Goal: Transaction & Acquisition: Download file/media

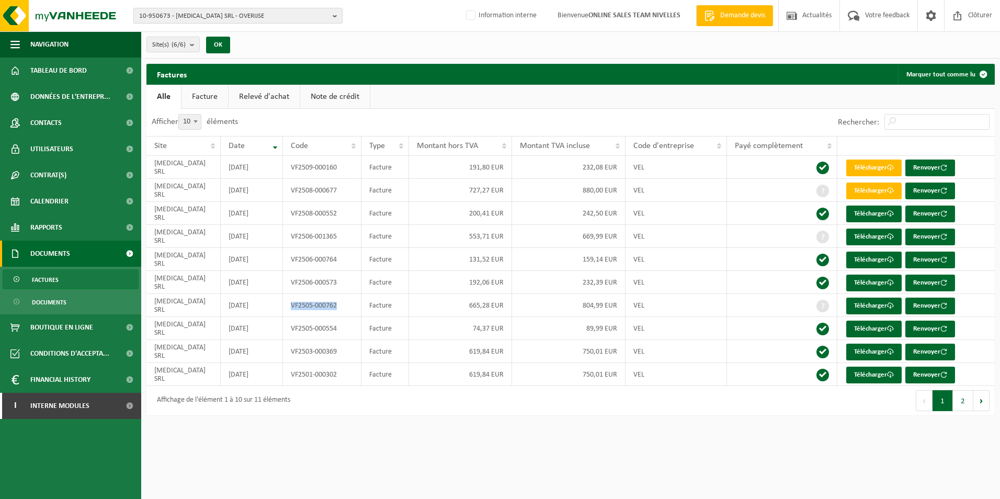
click at [213, 17] on span "10-950673 - DECOGEST SRL - OVERIJSE" at bounding box center [233, 16] width 189 height 16
type input "10-949949"
click at [196, 49] on strong "10-949949 - BELLFORT SPRL - SINT-GILLIS" at bounding box center [206, 48] width 134 height 8
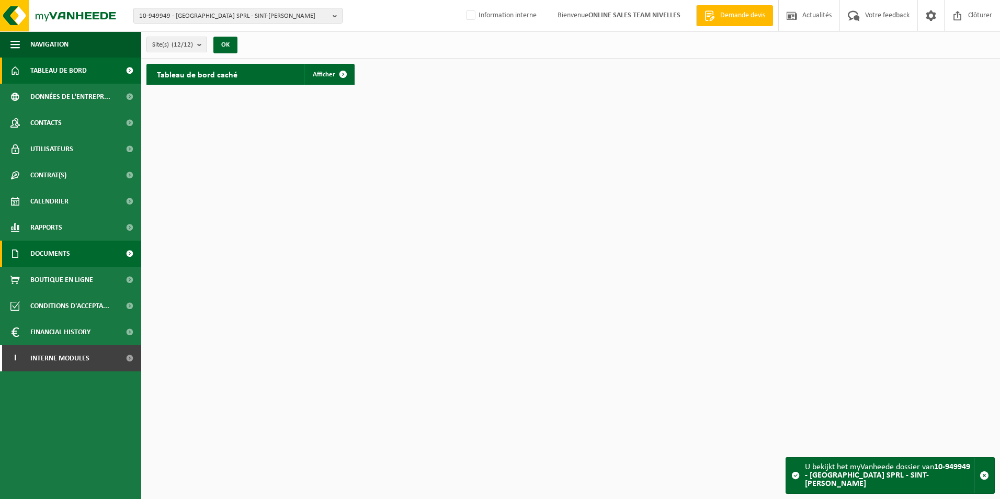
click at [77, 257] on link "Documents" at bounding box center [70, 254] width 141 height 26
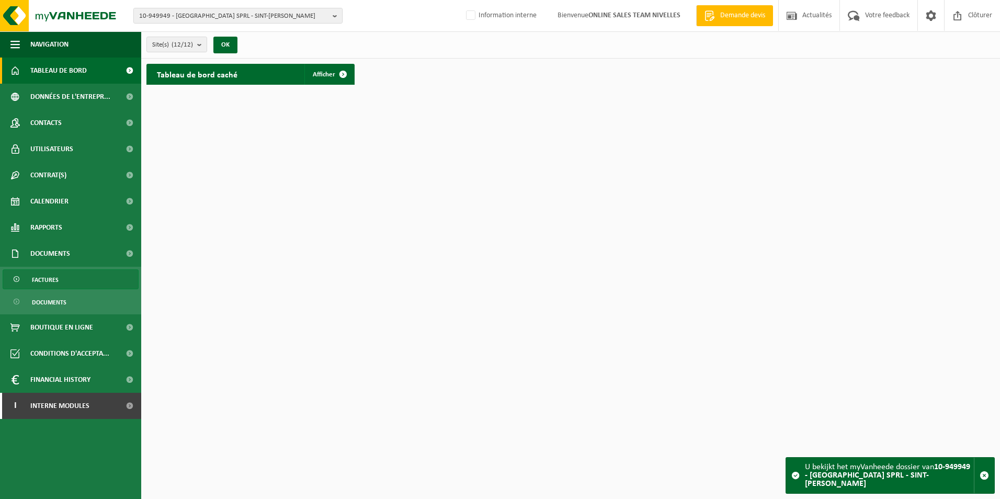
click at [70, 285] on link "Factures" at bounding box center [71, 279] width 136 height 20
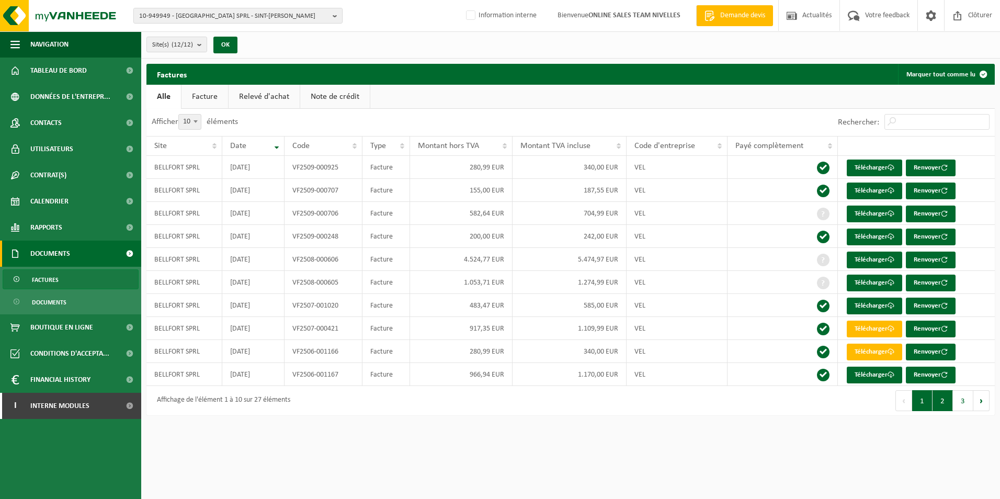
click at [947, 403] on button "2" at bounding box center [943, 400] width 20 height 21
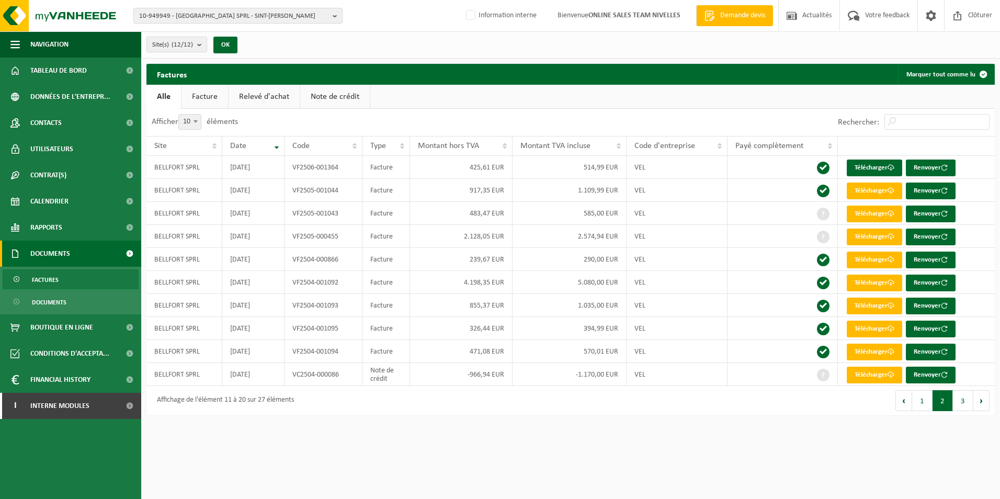
click at [335, 98] on link "Note de crédit" at bounding box center [335, 97] width 70 height 24
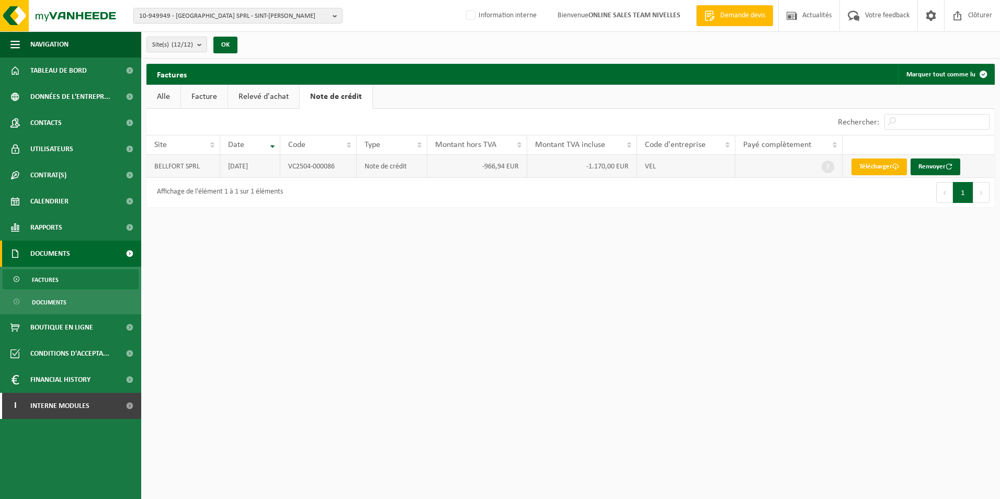
click at [897, 171] on link "Télécharger" at bounding box center [879, 167] width 55 height 17
click at [223, 97] on link "Facture" at bounding box center [204, 97] width 47 height 24
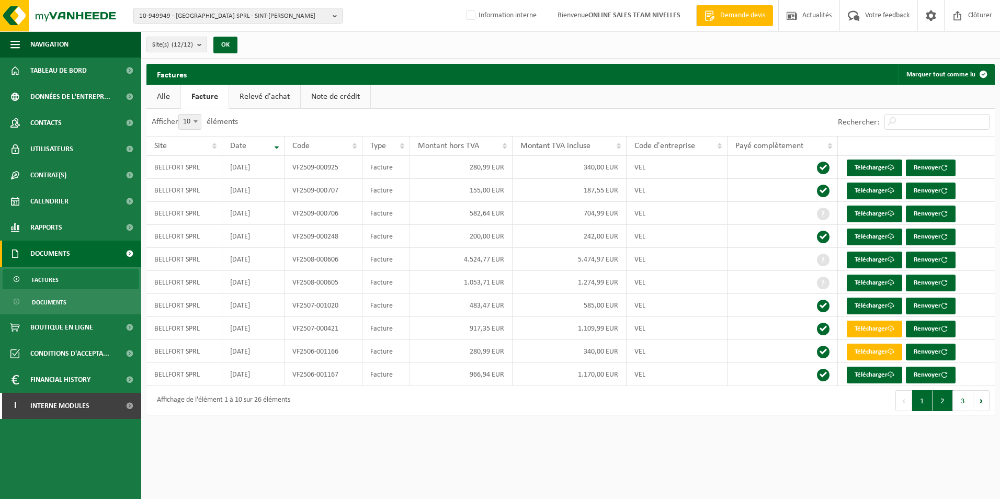
click at [935, 395] on button "2" at bounding box center [943, 400] width 20 height 21
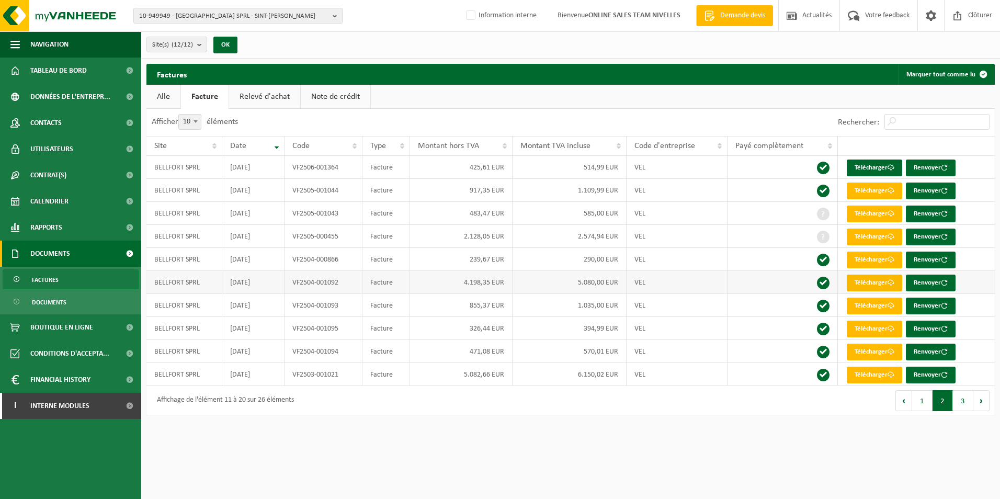
click at [877, 284] on link "Télécharger" at bounding box center [874, 283] width 55 height 17
